Goal: Transaction & Acquisition: Subscribe to service/newsletter

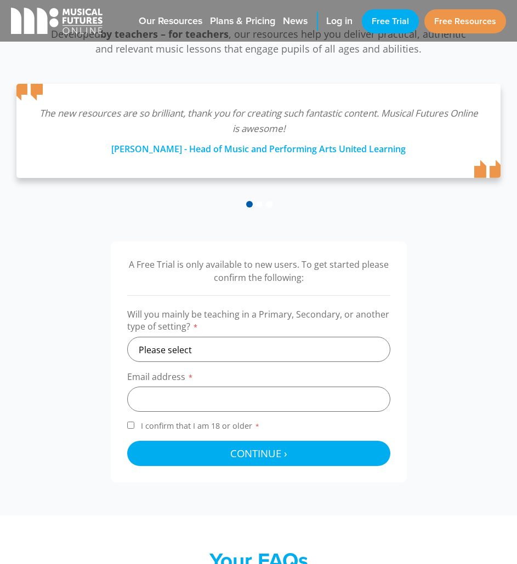
scroll to position [274, 0]
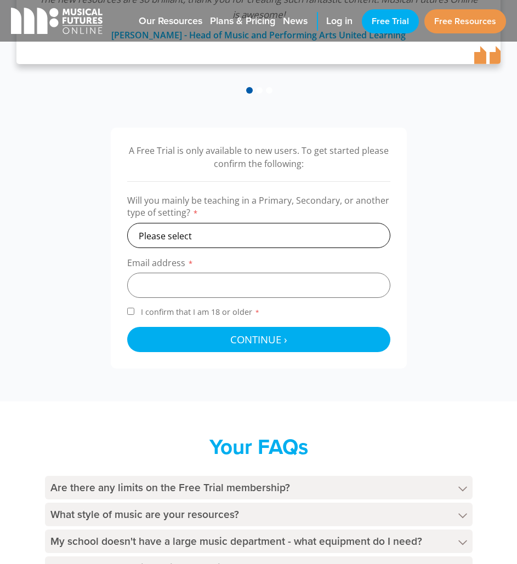
click at [252, 248] on select "Please select Primary Secondary Other" at bounding box center [258, 235] width 263 height 25
select select "primary"
click at [127, 223] on select "Please select Primary Secondary Other" at bounding box center [258, 235] width 263 height 25
click at [226, 297] on input "email" at bounding box center [258, 285] width 263 height 25
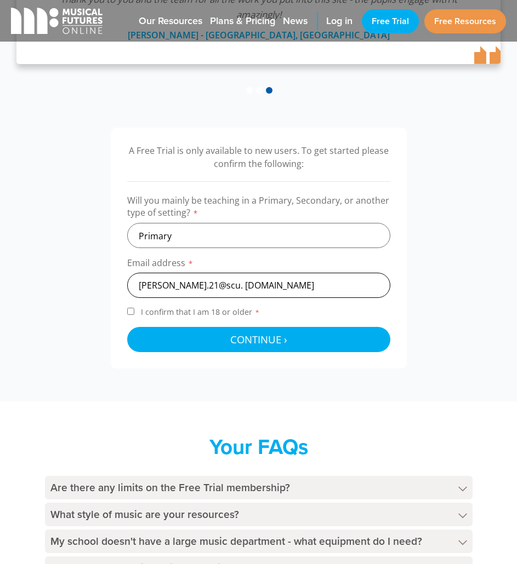
type input "g.taylor.21@scu. student.scu.au"
click at [204, 316] on span "I confirm that I am 18 or older *" at bounding box center [200, 312] width 123 height 10
click at [134, 315] on input "I confirm that I am 18 or older *" at bounding box center [130, 311] width 7 height 7
checkbox input "true"
click at [254, 289] on input "g.taylor.21@scu. student.scu.au" at bounding box center [258, 285] width 263 height 25
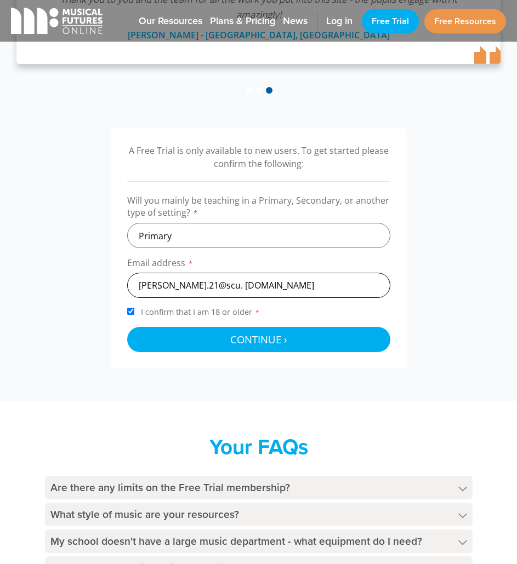
click at [211, 287] on input "g.taylor.21@scu. student.scu.au" at bounding box center [258, 285] width 263 height 25
click at [211, 286] on input "g.taylor.21@scu. student.scu.au" at bounding box center [258, 285] width 263 height 25
click at [195, 286] on input "g.taylor.21@scu. student.scu.au" at bounding box center [258, 285] width 263 height 25
click at [212, 285] on input "g.taylor.21@scu. student.scu.au" at bounding box center [258, 285] width 263 height 25
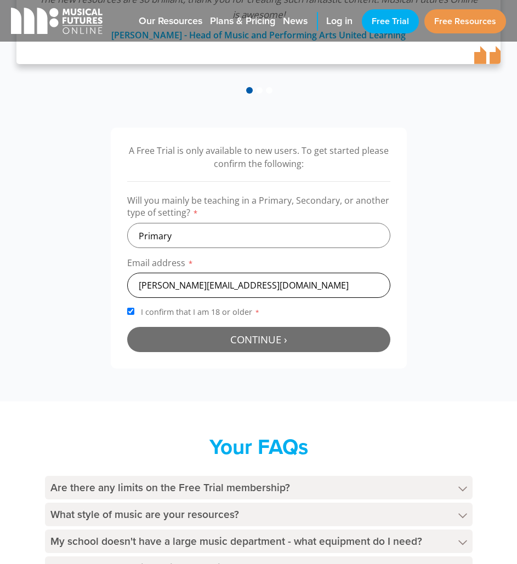
type input "g.taylor.21@student.scu.au"
click at [186, 332] on button "Continue › Checking your details..." at bounding box center [258, 339] width 263 height 25
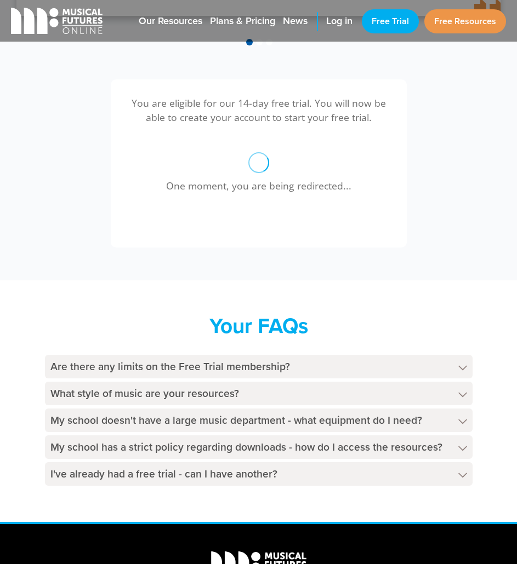
scroll to position [303, 0]
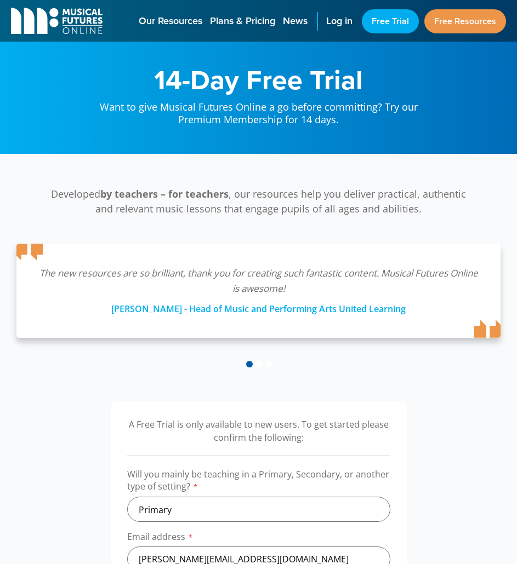
select select "primary"
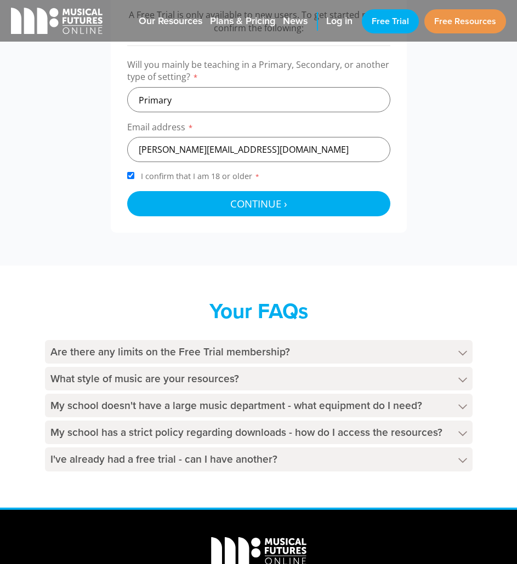
scroll to position [274, 0]
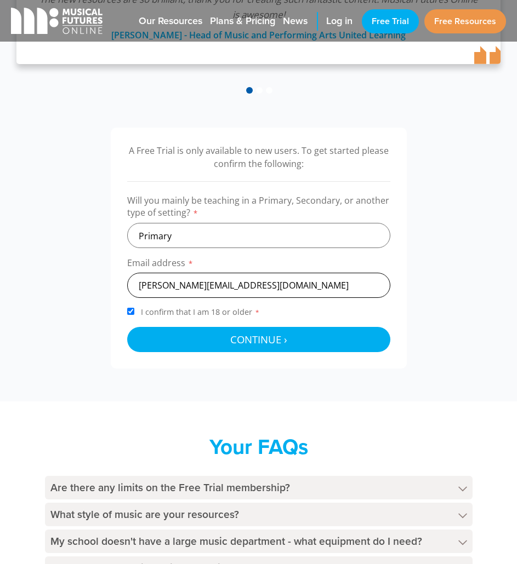
drag, startPoint x: 200, startPoint y: 298, endPoint x: 211, endPoint y: 290, distance: 13.4
click at [200, 298] on input "[PERSON_NAME][EMAIL_ADDRESS][DOMAIN_NAME]" at bounding box center [258, 285] width 263 height 25
click at [218, 284] on input "g.taylor.21@student.scu.au" at bounding box center [258, 285] width 263 height 25
click at [246, 284] on input "g.taylor.21@student.scu.au" at bounding box center [258, 285] width 263 height 25
click at [242, 287] on input "g.taylor.21@student.scu.au" at bounding box center [258, 285] width 263 height 25
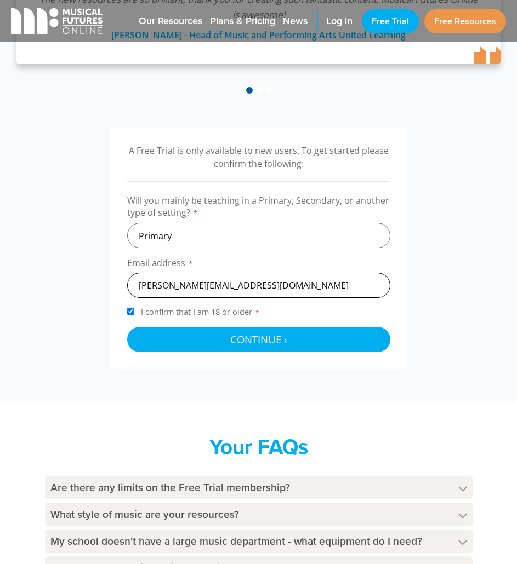
click at [241, 290] on input "g.taylor.21@student.scu.au" at bounding box center [258, 285] width 263 height 25
drag, startPoint x: 274, startPoint y: 277, endPoint x: 77, endPoint y: 268, distance: 197.4
click at [77, 268] on div "A Free Trial is only available to new users. To get started please confirm the …" at bounding box center [258, 248] width 517 height 241
paste input "edu."
type input "g.taylor.21@student.scu.edu.au"
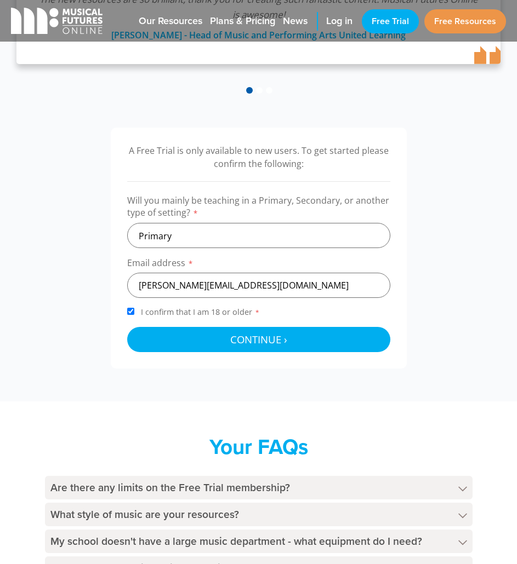
click at [273, 407] on div "Your FAQs Are there any limits on the Free Trial membership? The Free Trial mem…" at bounding box center [258, 522] width 517 height 242
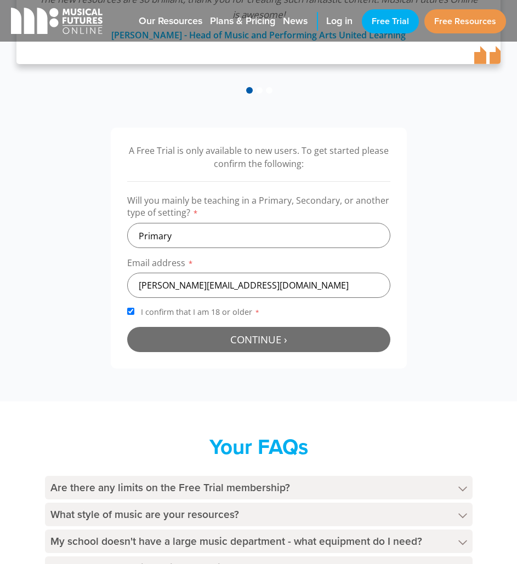
click at [265, 346] on span "Continue ›" at bounding box center [258, 339] width 57 height 14
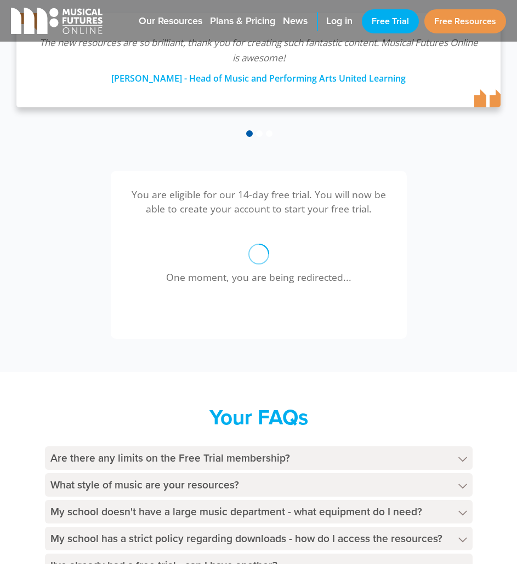
scroll to position [163, 0]
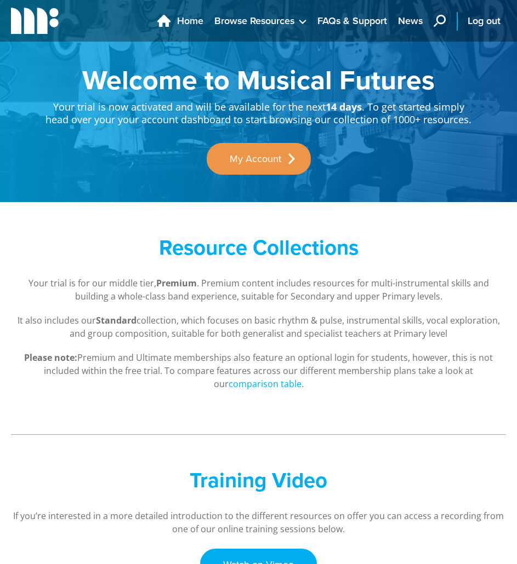
click at [439, 396] on div "Resource Collections Your trial is for our middle tier, Premium . Premium conte…" at bounding box center [258, 312] width 517 height 221
click at [251, 162] on link "My Account" at bounding box center [258, 159] width 104 height 32
